Goal: Check status: Check status

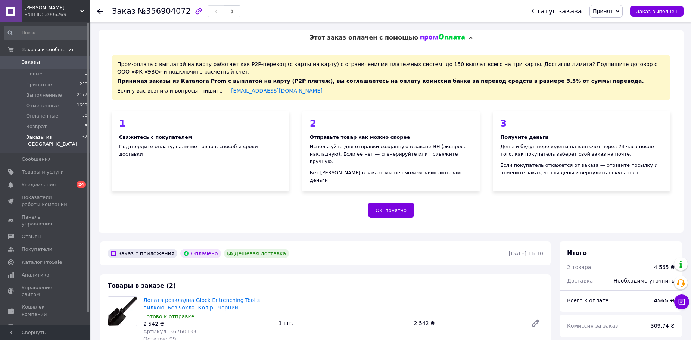
scroll to position [299, 0]
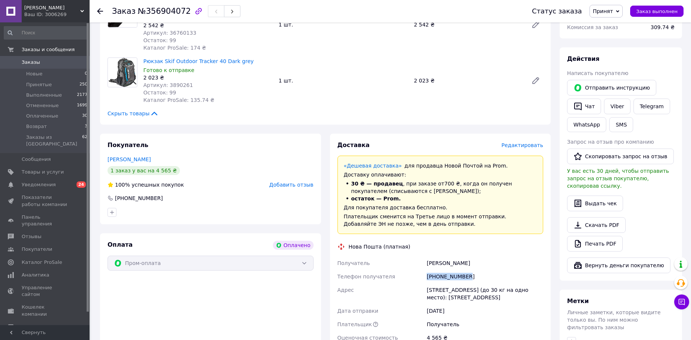
click at [35, 63] on span "Заказы" at bounding box center [31, 62] width 18 height 7
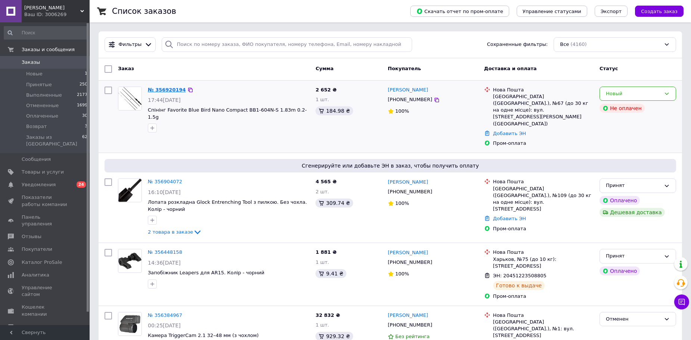
click at [168, 91] on link "№ 356920194" at bounding box center [167, 90] width 38 height 6
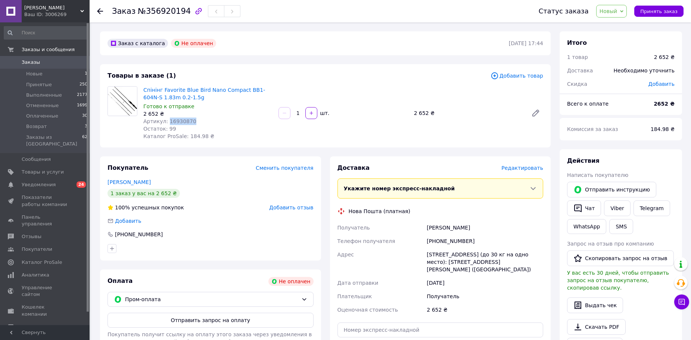
drag, startPoint x: 195, startPoint y: 120, endPoint x: 165, endPoint y: 120, distance: 29.9
click at [165, 120] on div "Артикул: 16930870" at bounding box center [207, 121] width 129 height 7
copy span "16930870"
click at [192, 122] on div "Артикул: 16930870" at bounding box center [207, 121] width 129 height 7
click at [186, 120] on span "Артикул: 16930870" at bounding box center [169, 121] width 53 height 6
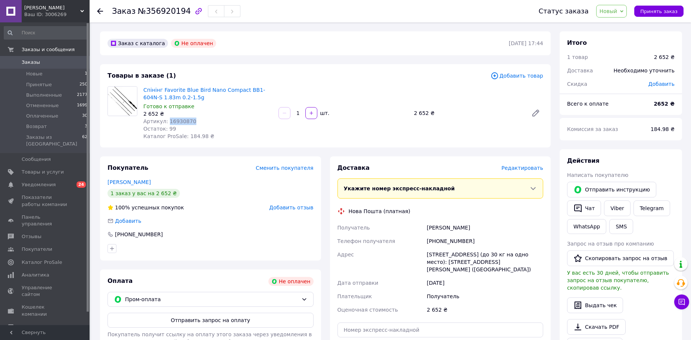
drag, startPoint x: 192, startPoint y: 119, endPoint x: 165, endPoint y: 122, distance: 26.6
click at [165, 122] on div "Артикул: 16930870" at bounding box center [207, 121] width 129 height 7
copy span "16930870"
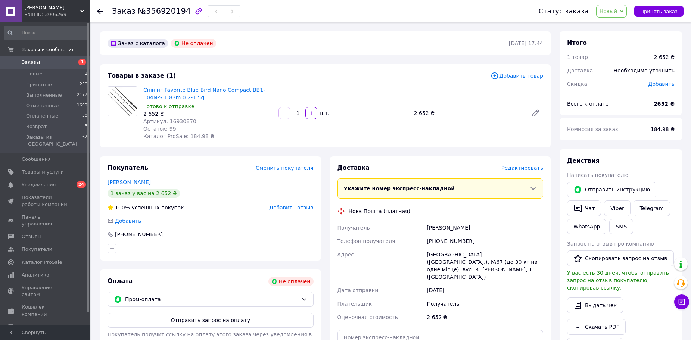
click at [40, 60] on span "Заказы" at bounding box center [45, 62] width 47 height 7
